Goal: Task Accomplishment & Management: Complete application form

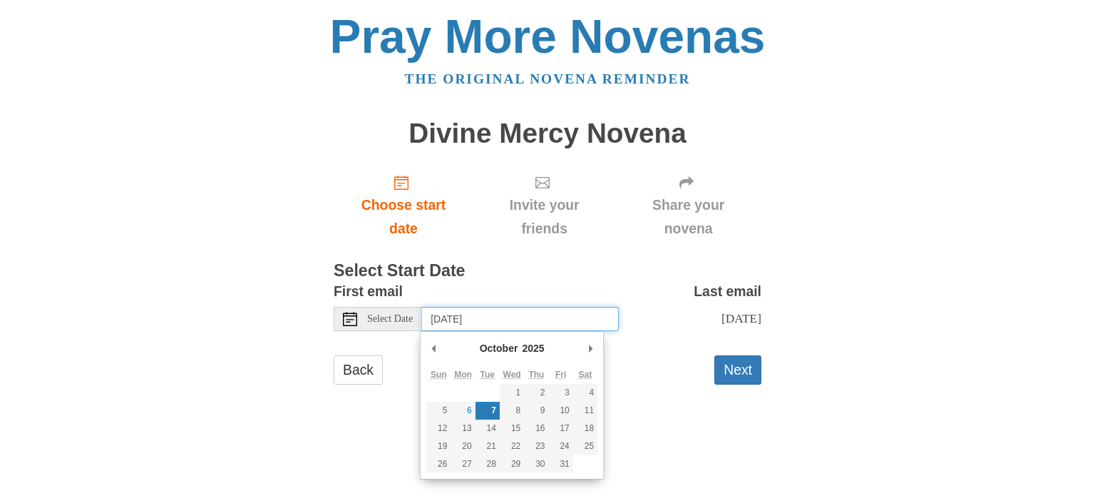
click at [457, 319] on input "[DATE]" at bounding box center [520, 319] width 197 height 24
type input "[DATE]"
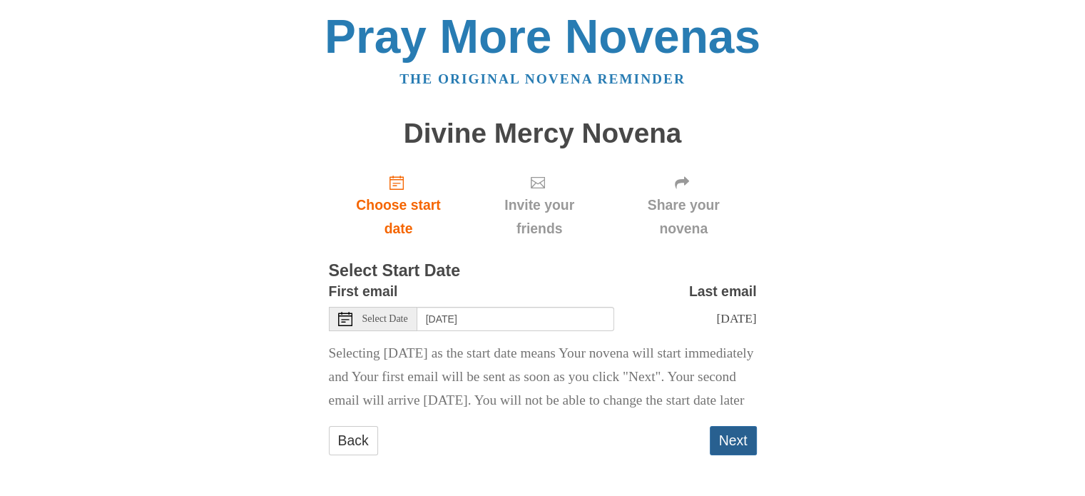
click at [728, 455] on button "Next" at bounding box center [733, 440] width 47 height 29
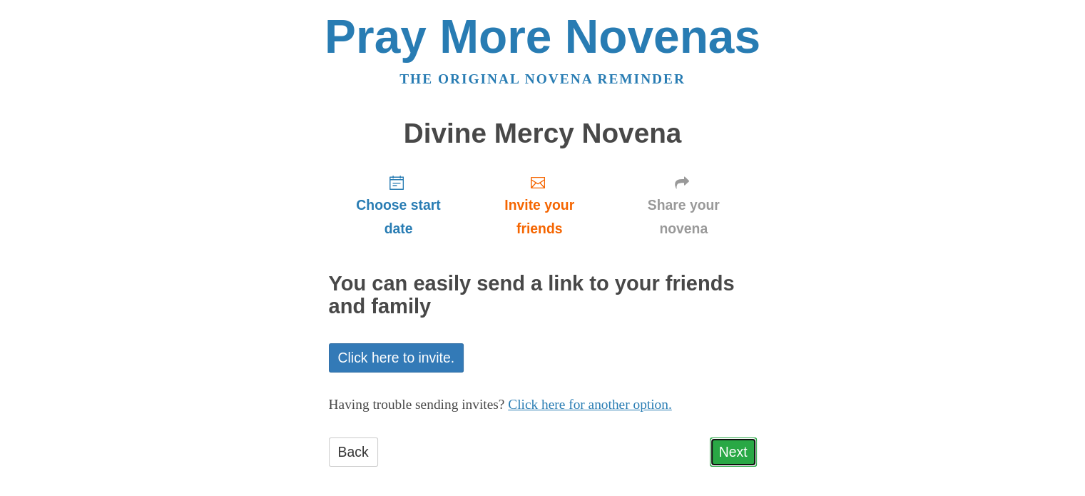
click at [725, 449] on link "Next" at bounding box center [733, 451] width 47 height 29
